Goal: Check status: Check status

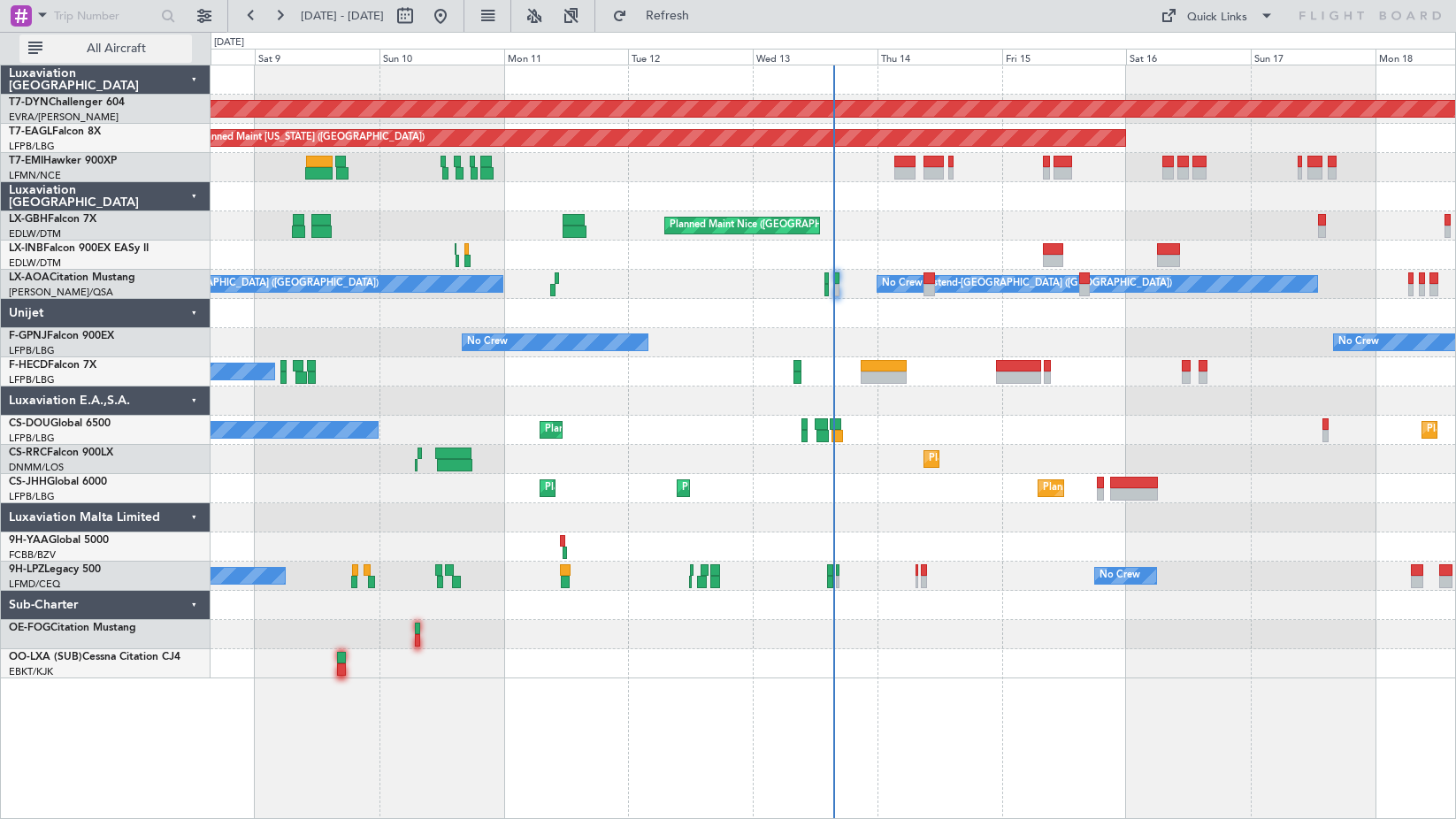
click at [120, 59] on button "All Aircraft" at bounding box center [106, 48] width 172 height 29
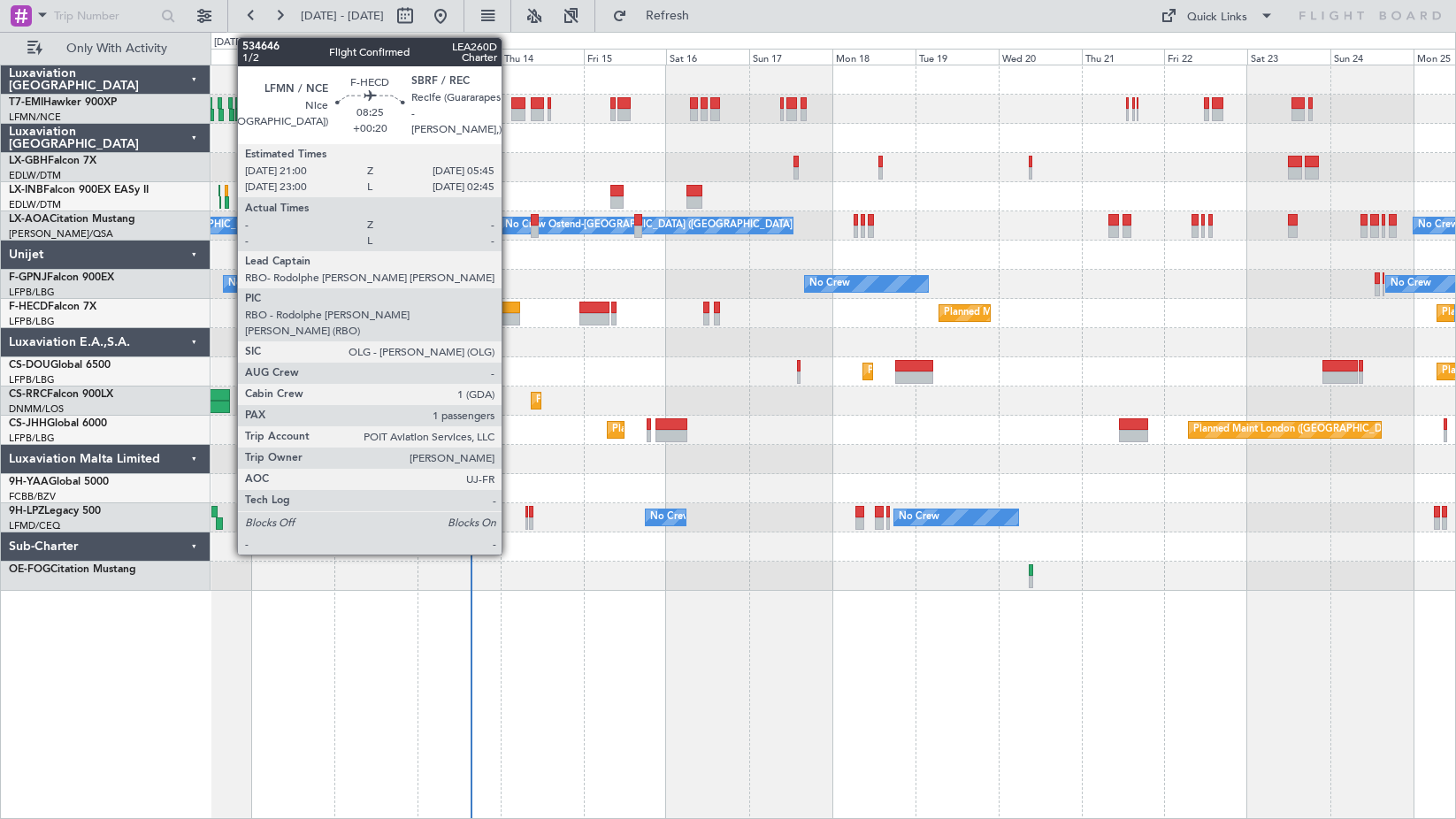
click at [509, 319] on div at bounding box center [504, 319] width 31 height 13
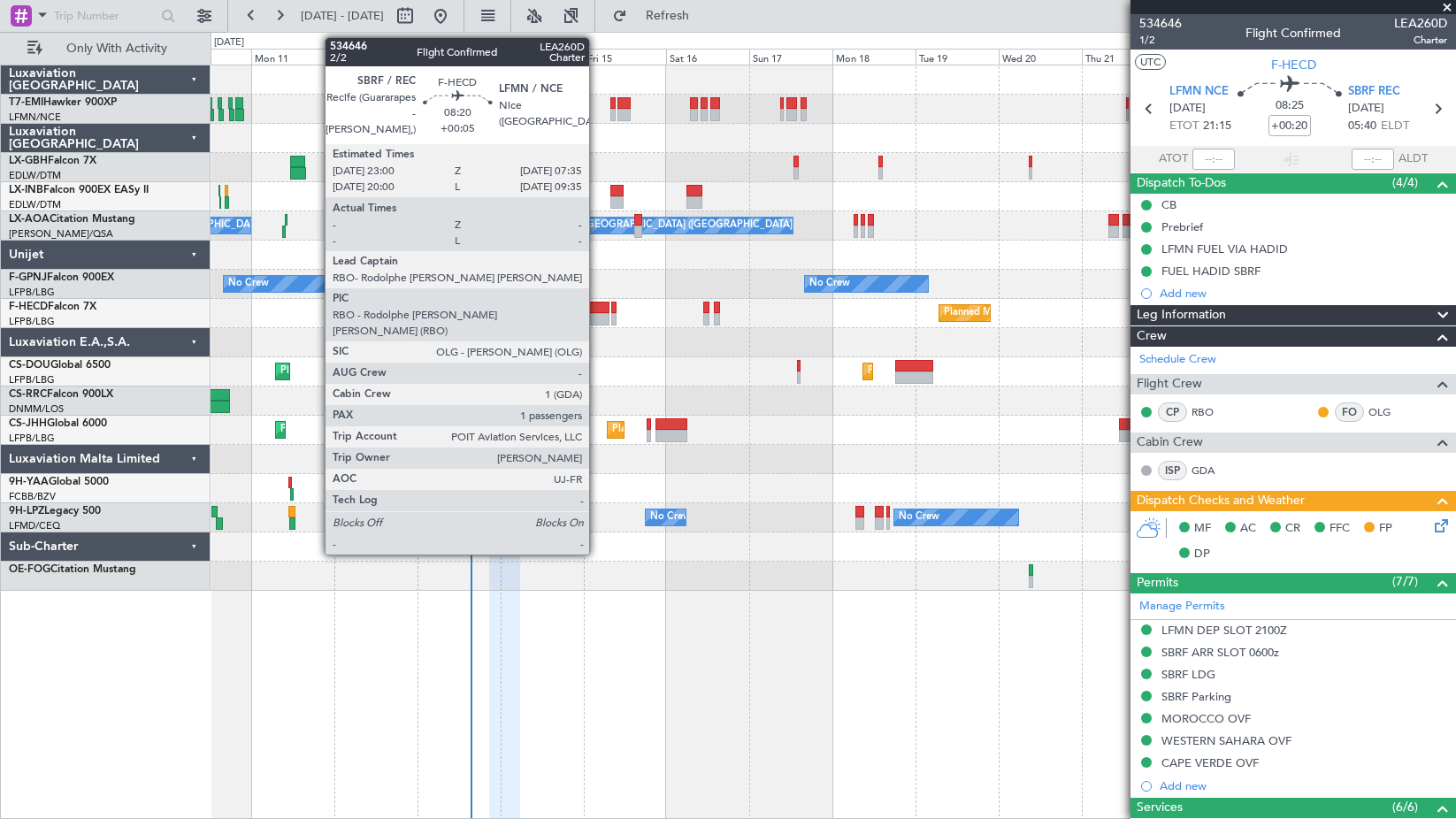
click at [597, 301] on div at bounding box center [594, 308] width 30 height 13
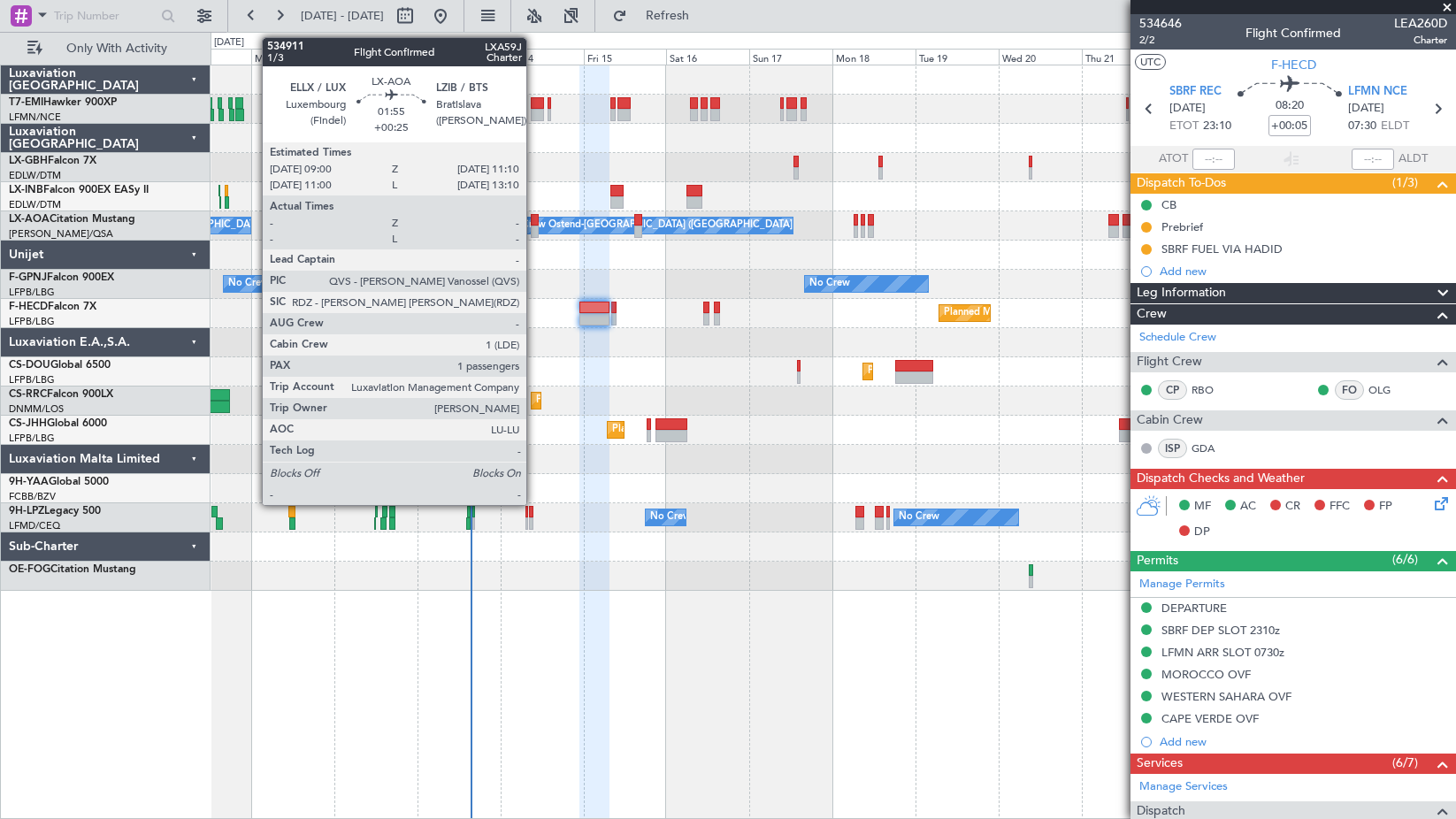
click at [534, 229] on div at bounding box center [534, 232] width 8 height 13
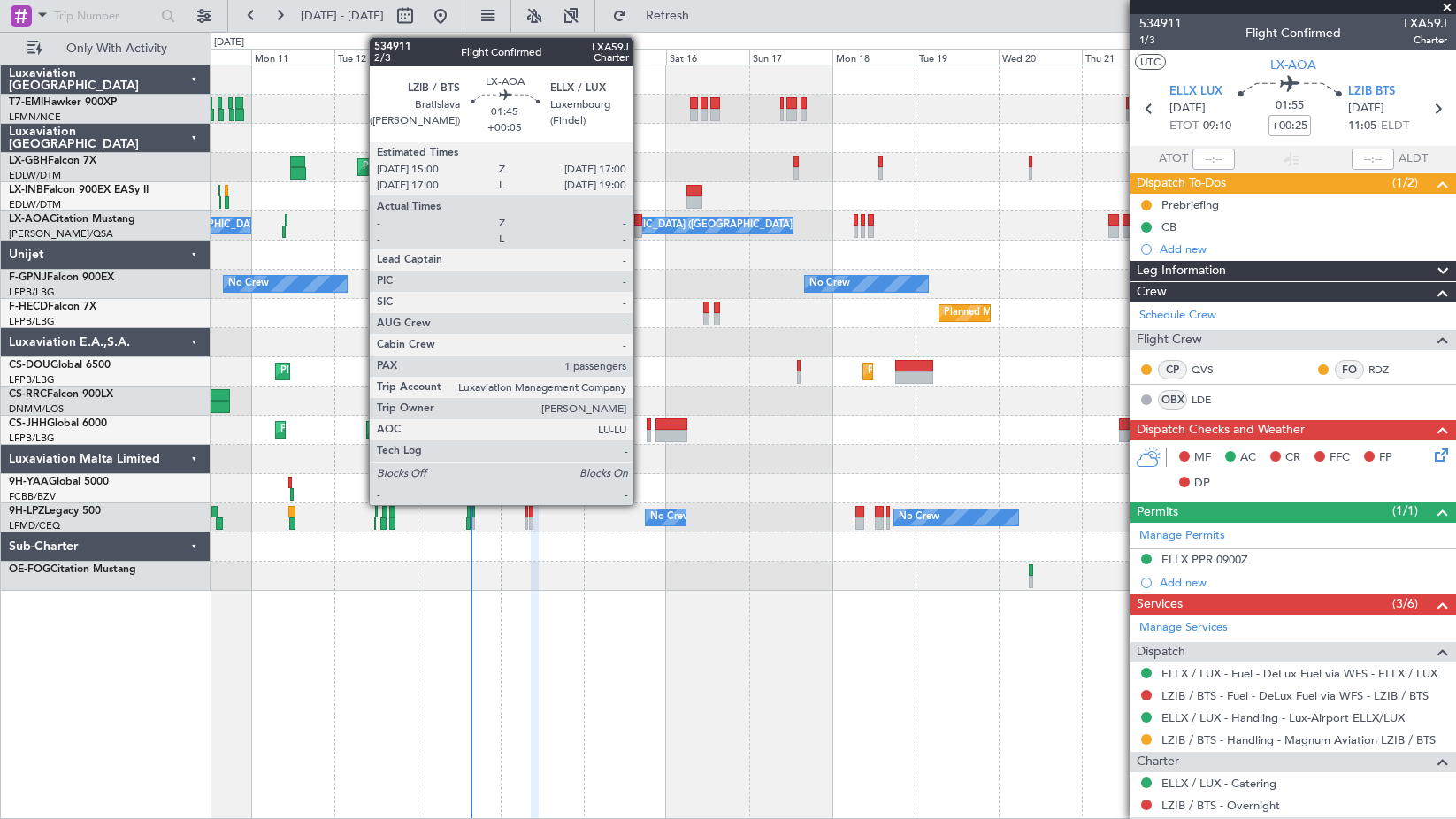
click at [641, 226] on div at bounding box center [637, 232] width 7 height 13
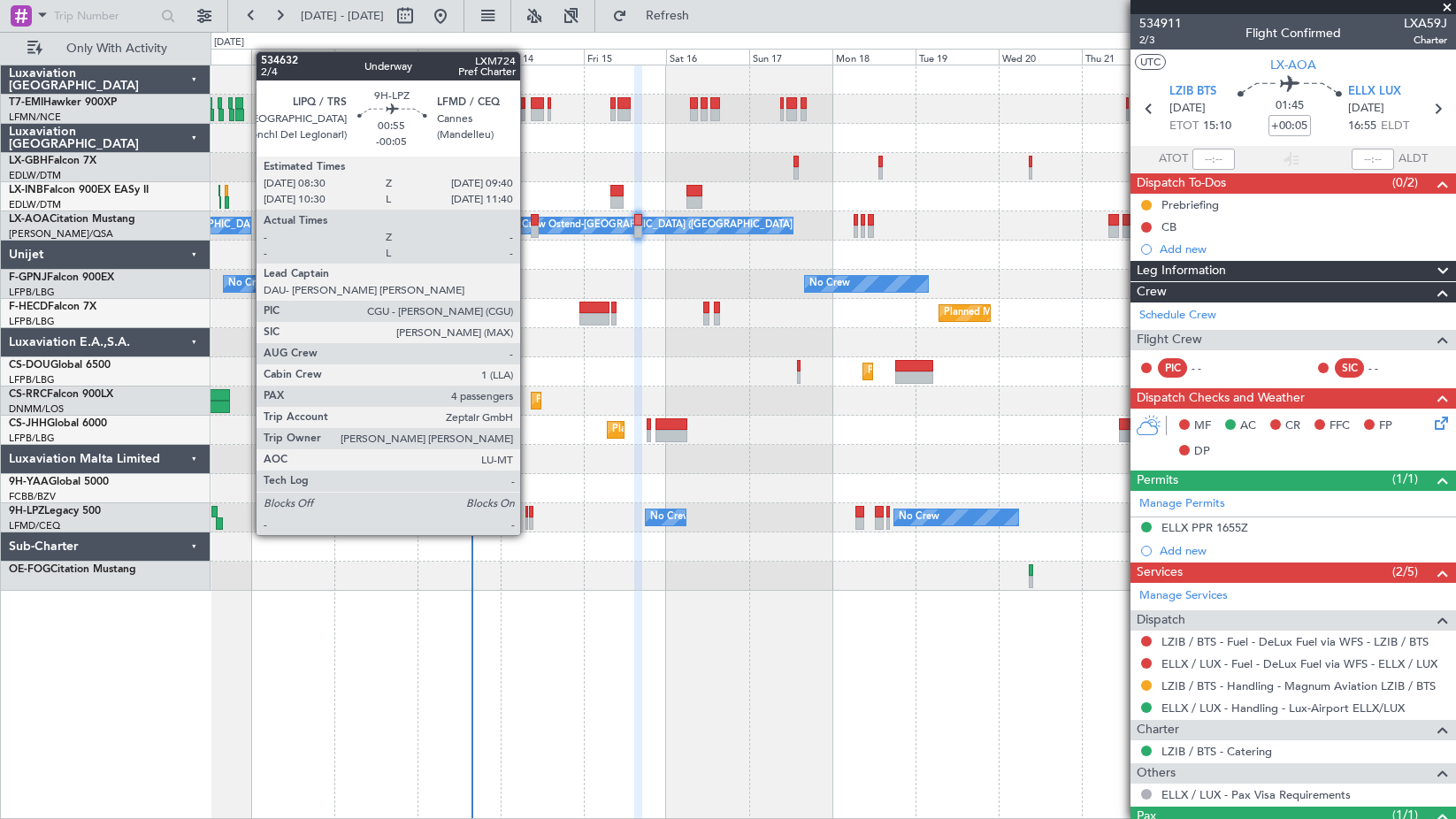
click at [529, 518] on div at bounding box center [531, 524] width 4 height 13
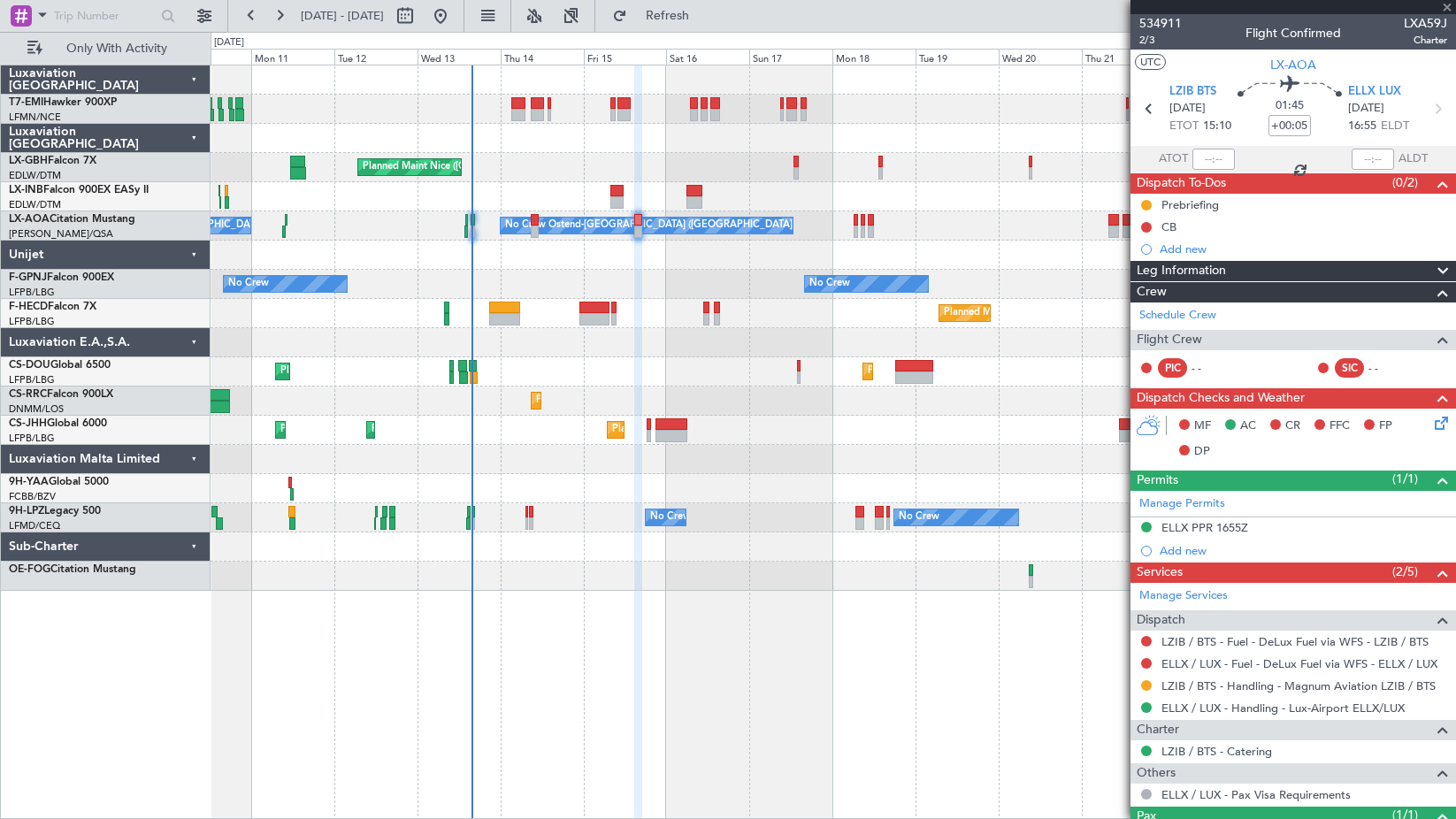
type input "-00:05"
type input "4"
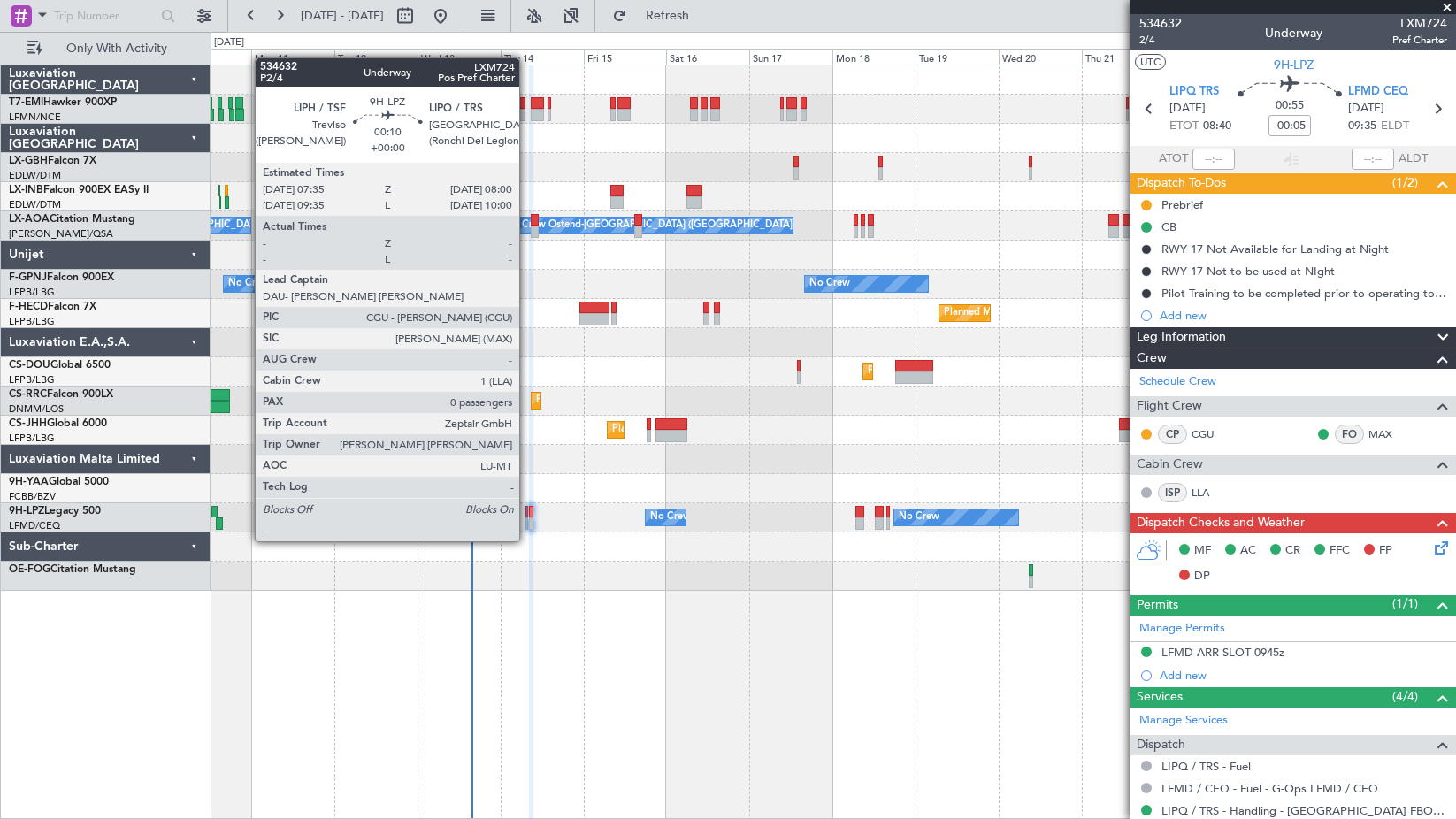
click at [527, 524] on div at bounding box center [526, 524] width 2 height 13
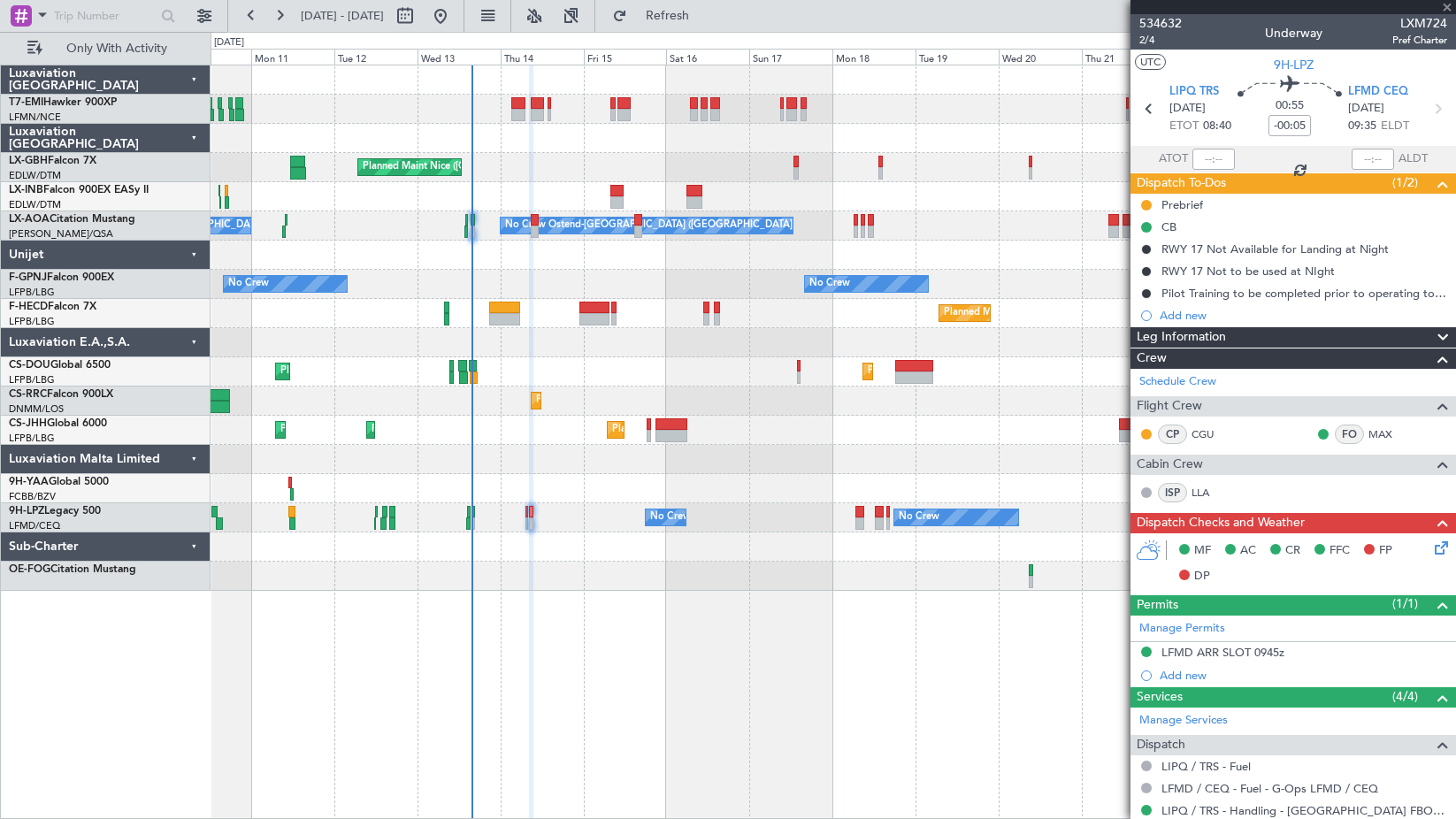
type input "0"
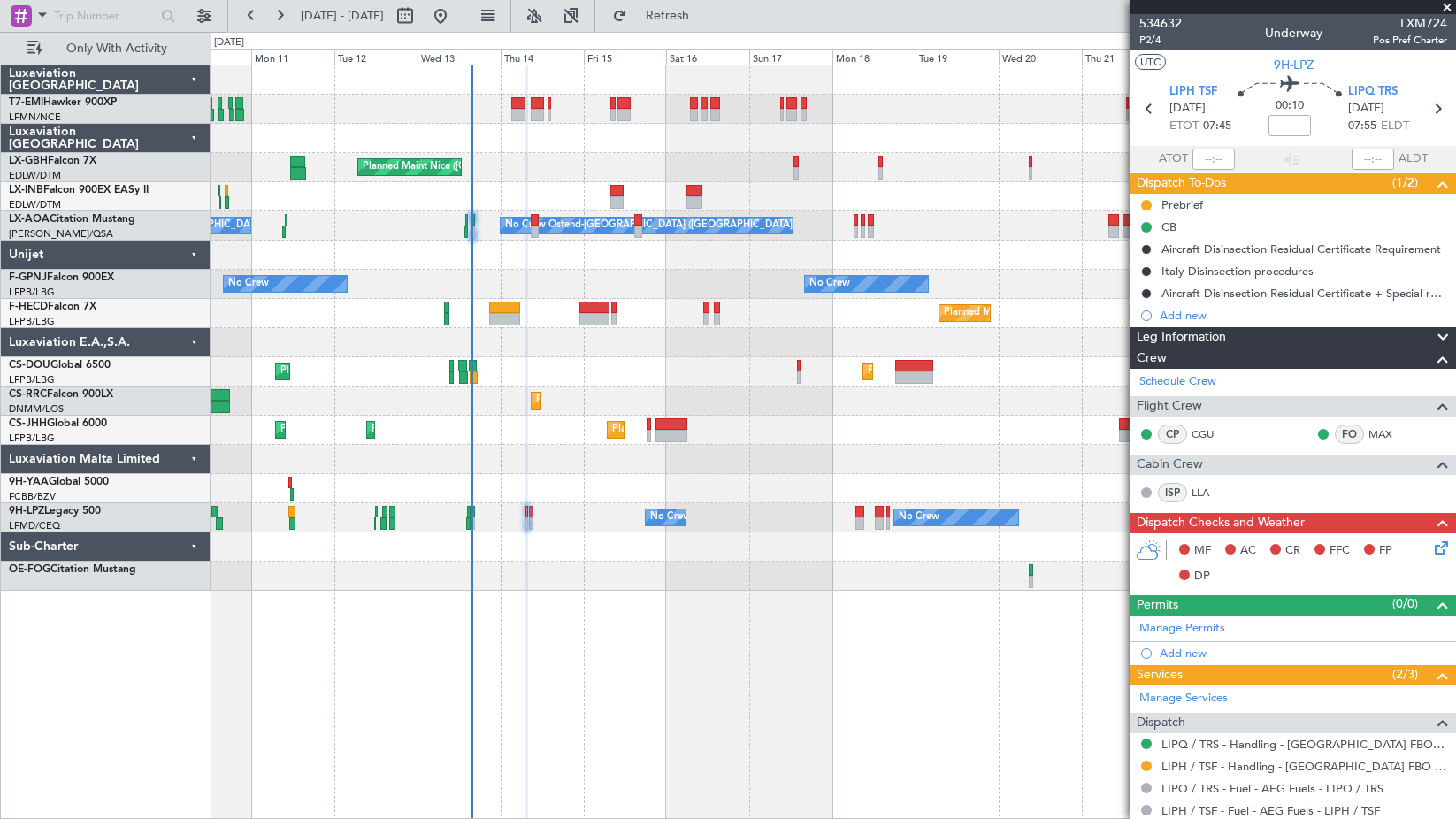
scroll to position [96, 0]
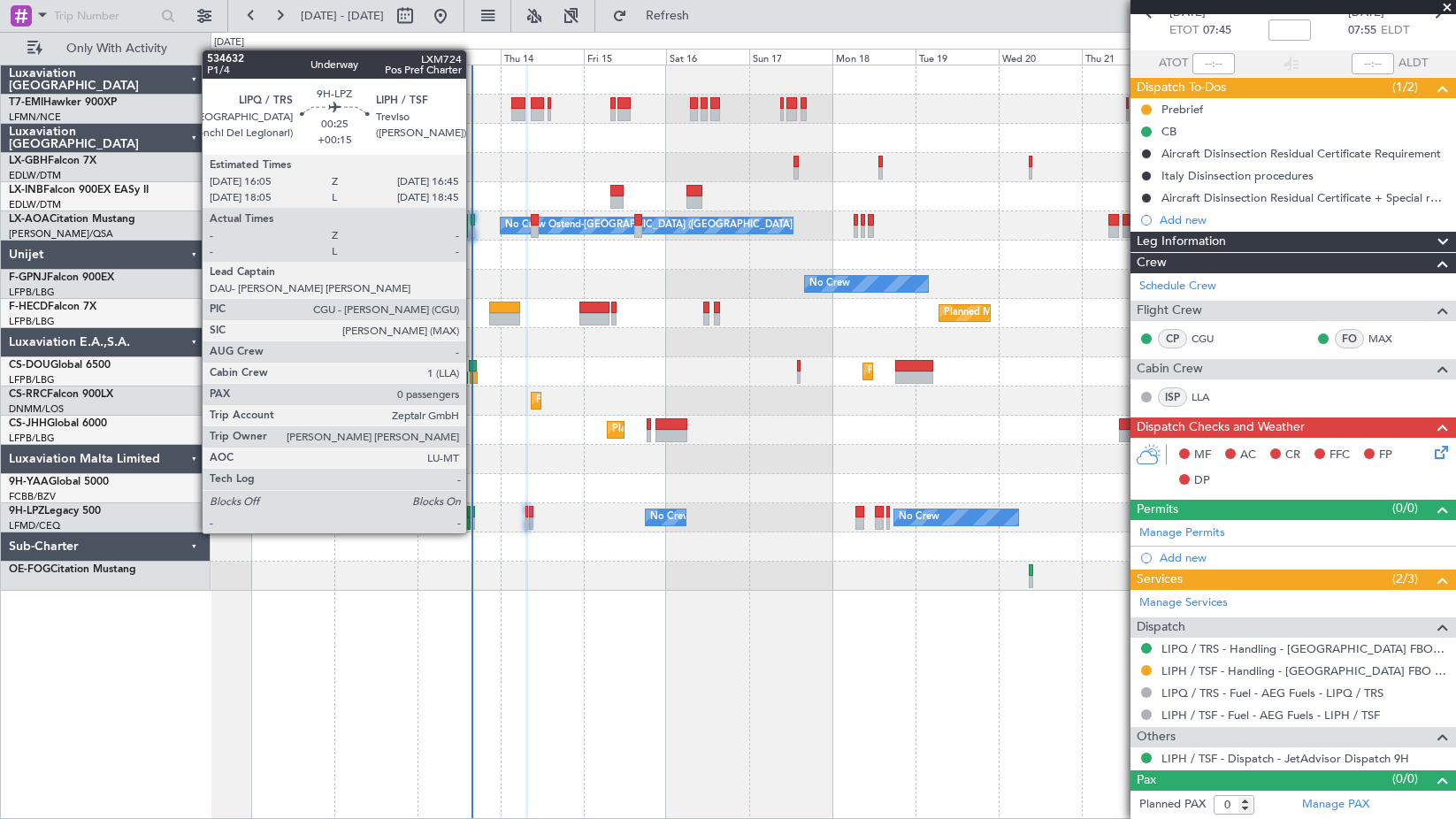
click at [474, 516] on div at bounding box center [473, 512] width 3 height 13
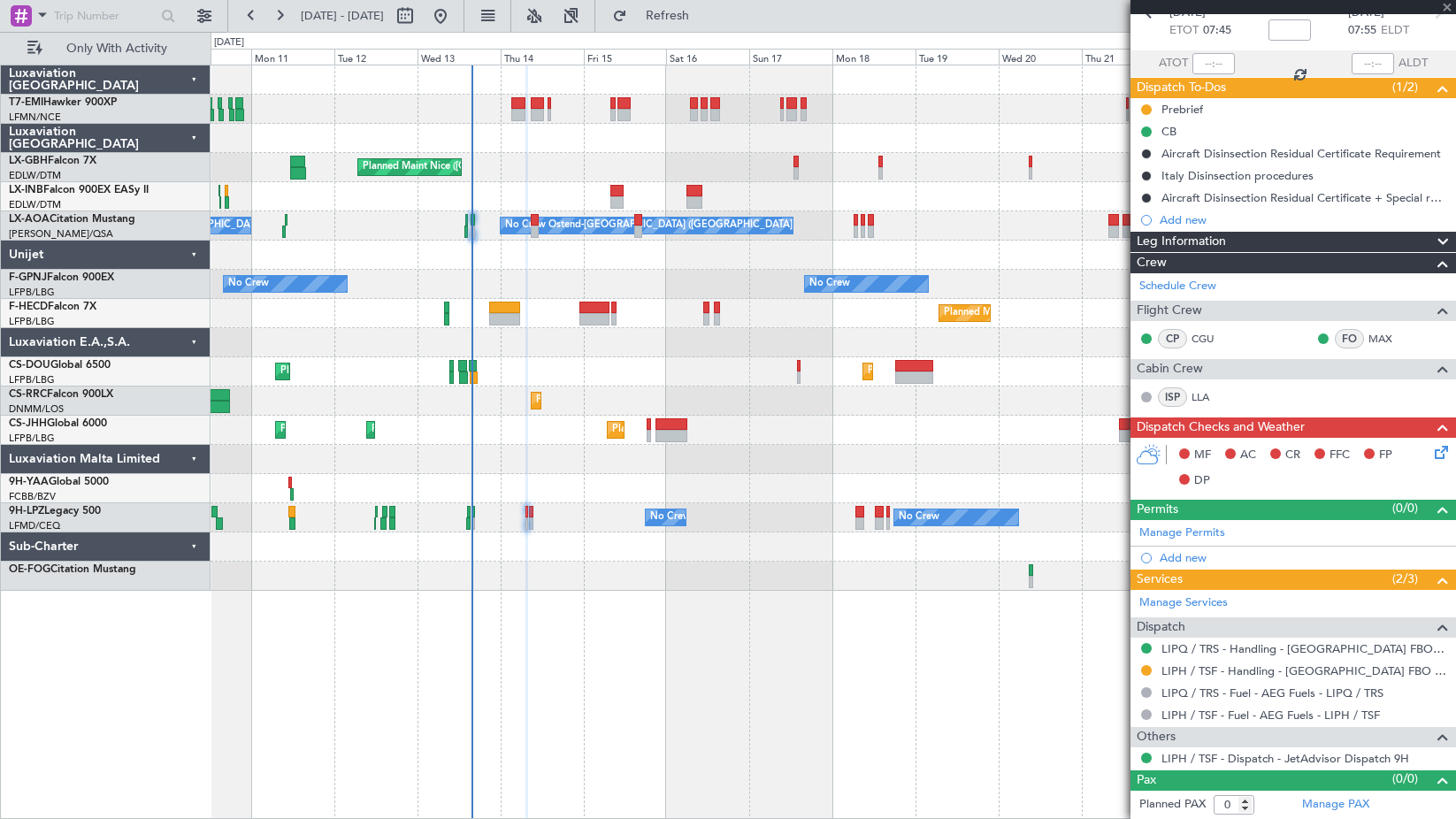
type input "+00:15"
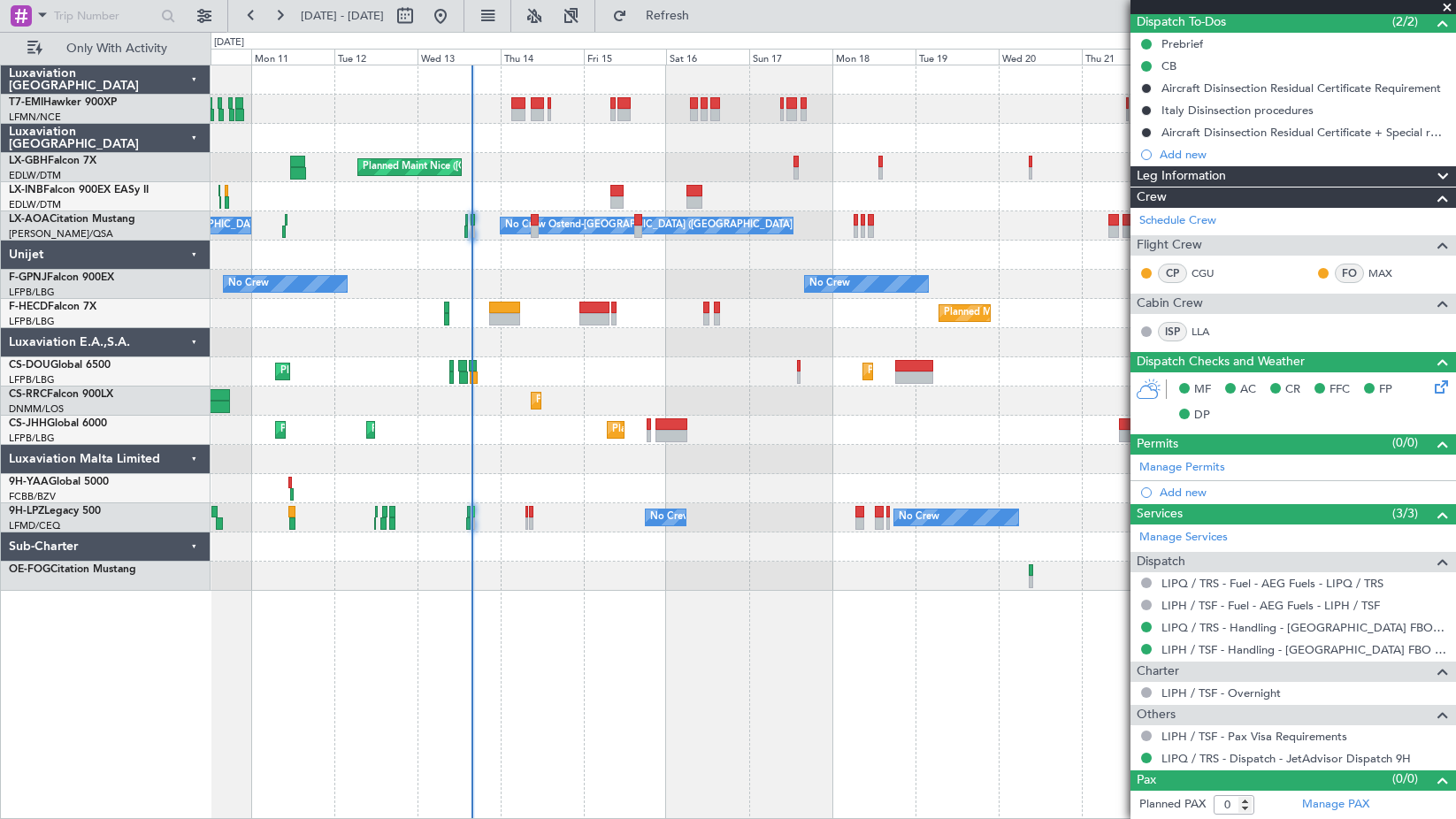
scroll to position [0, 0]
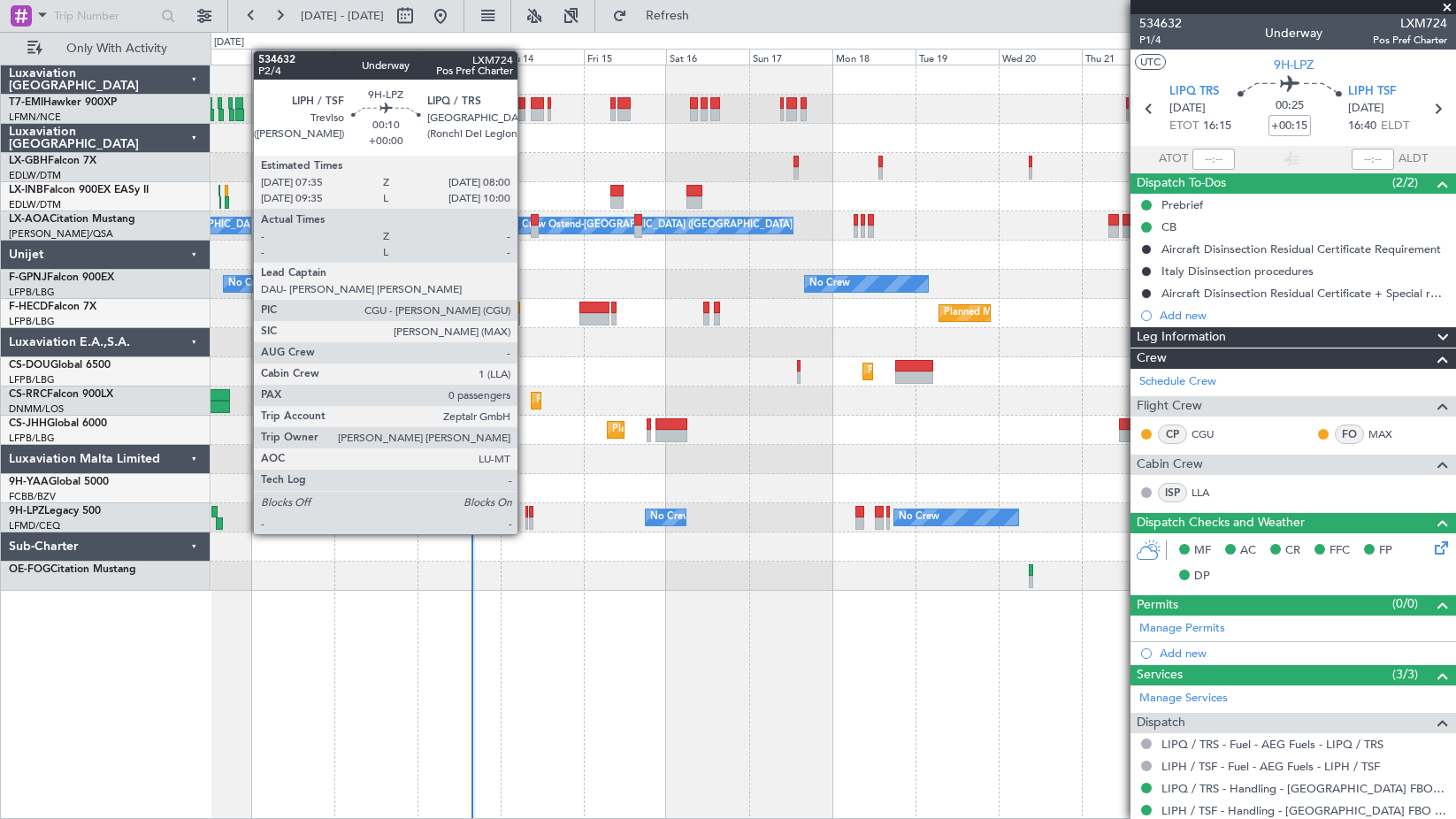
click at [525, 517] on div at bounding box center [526, 512] width 2 height 13
